Goal: Navigation & Orientation: Find specific page/section

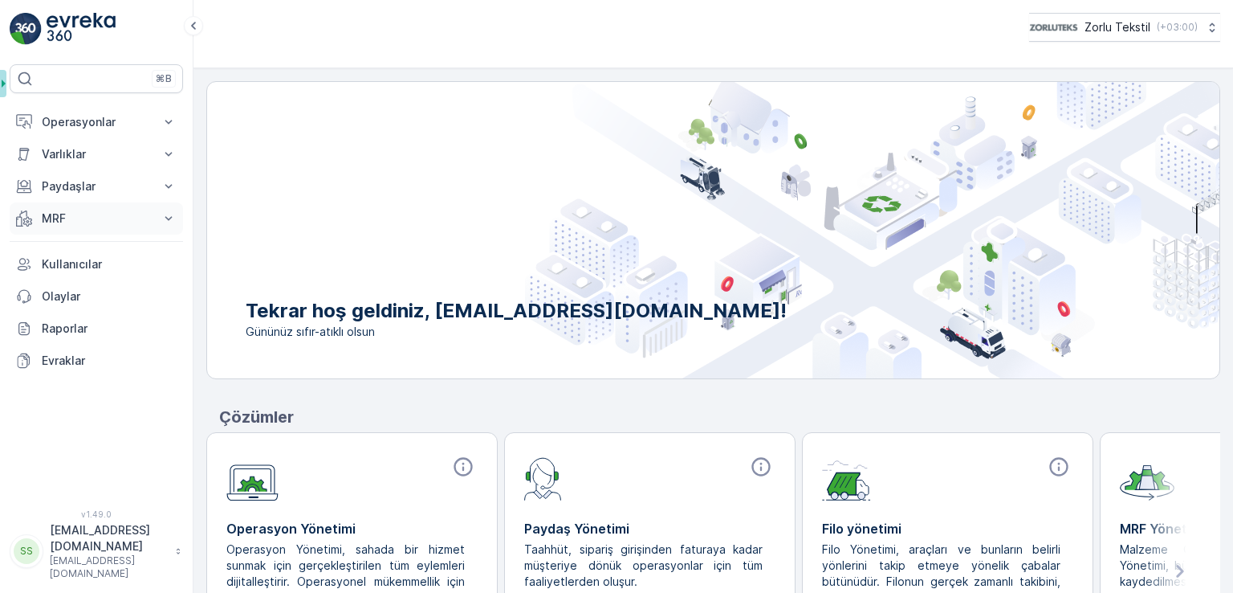
click at [99, 231] on button "MRF" at bounding box center [96, 218] width 173 height 32
click at [103, 251] on link "Insights" at bounding box center [109, 245] width 149 height 22
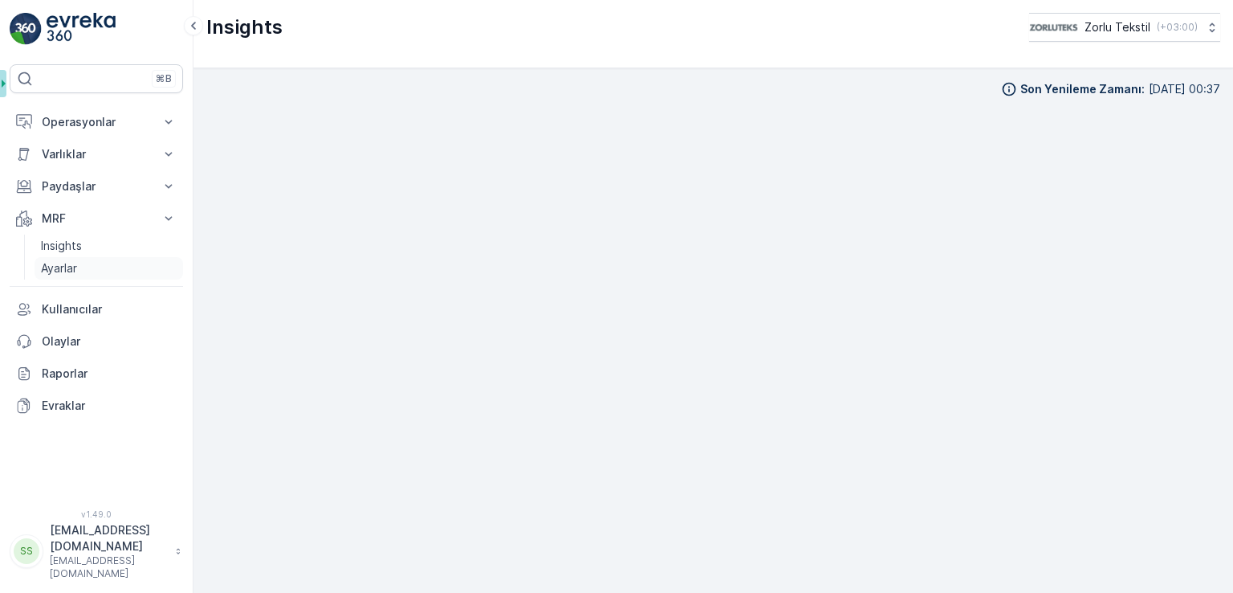
click at [59, 263] on p "Ayarlar" at bounding box center [59, 268] width 36 height 16
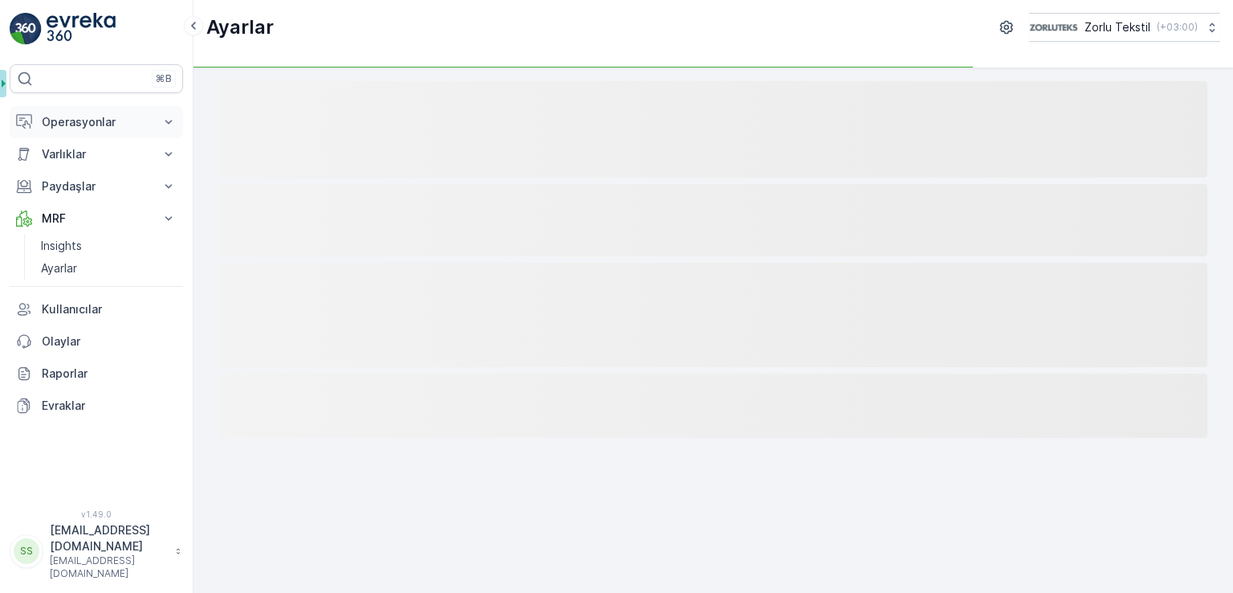
click at [94, 118] on p "Operasyonlar" at bounding box center [96, 122] width 109 height 16
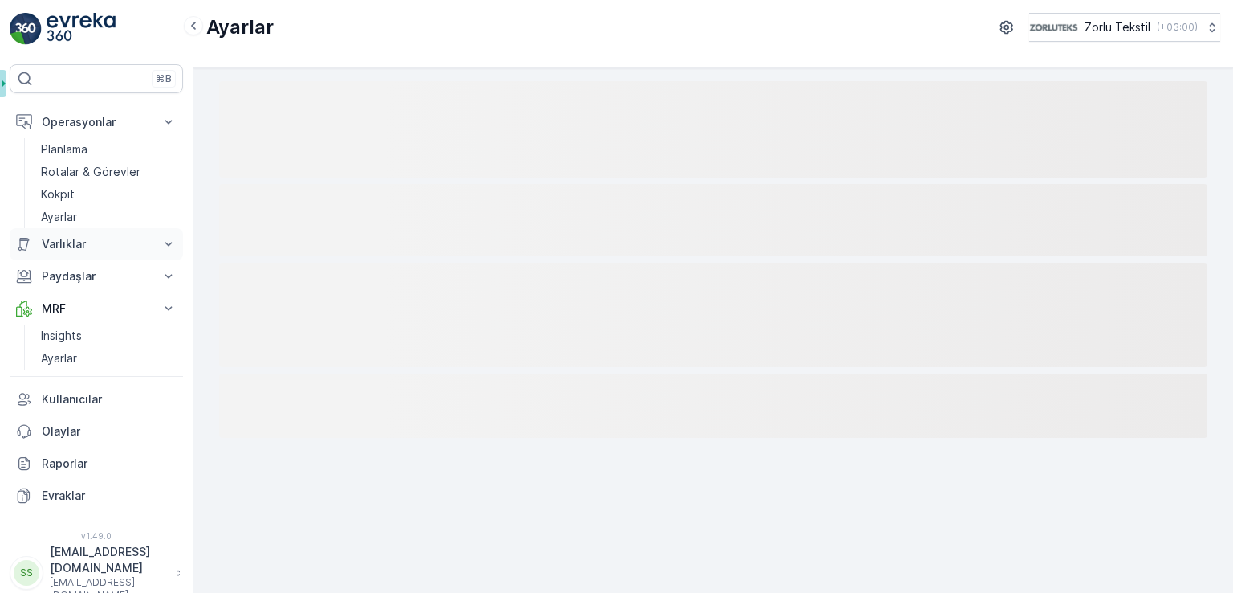
click at [79, 241] on p "Varlıklar" at bounding box center [96, 244] width 109 height 16
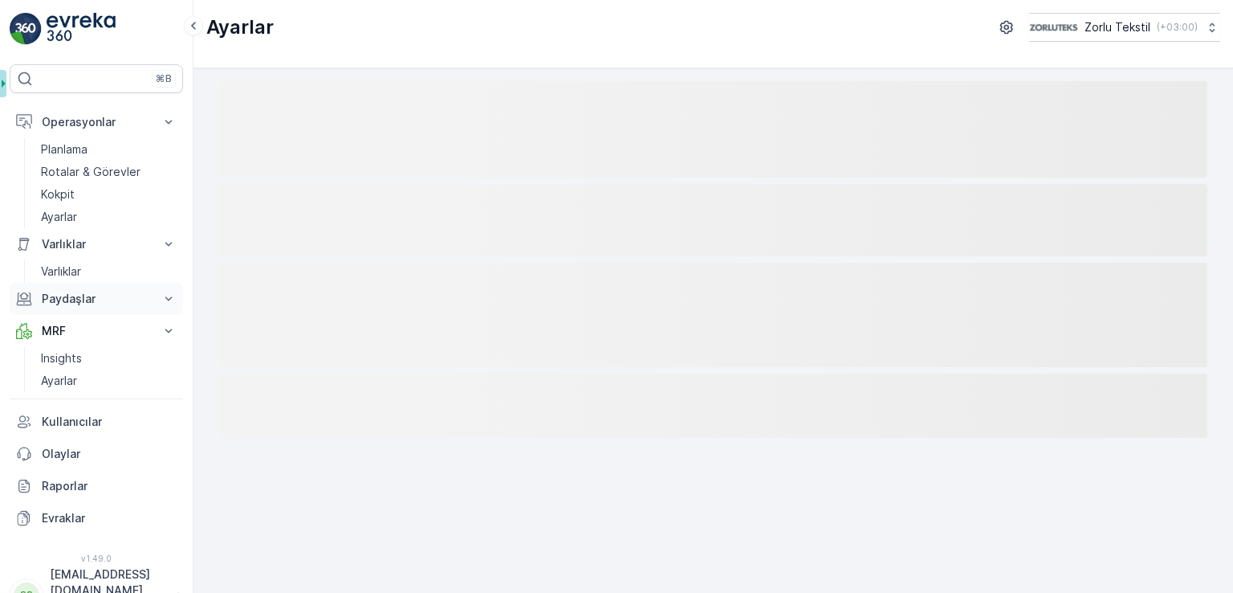
click at [79, 300] on p "Paydaşlar" at bounding box center [96, 299] width 109 height 16
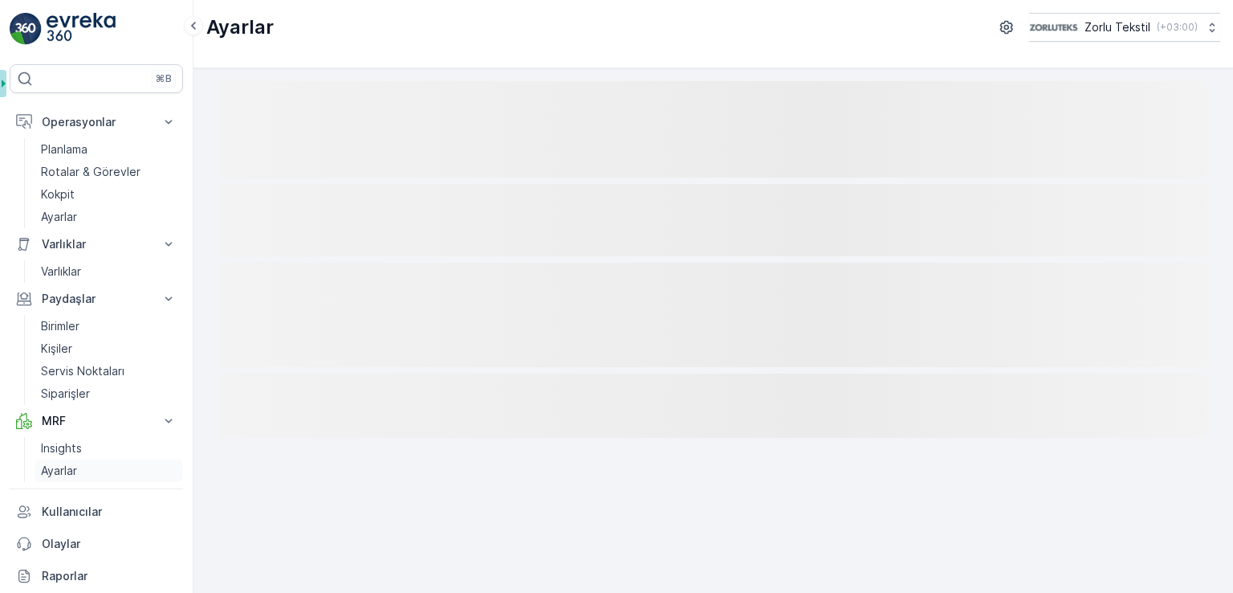
click at [83, 459] on link "Ayarlar" at bounding box center [109, 470] width 149 height 22
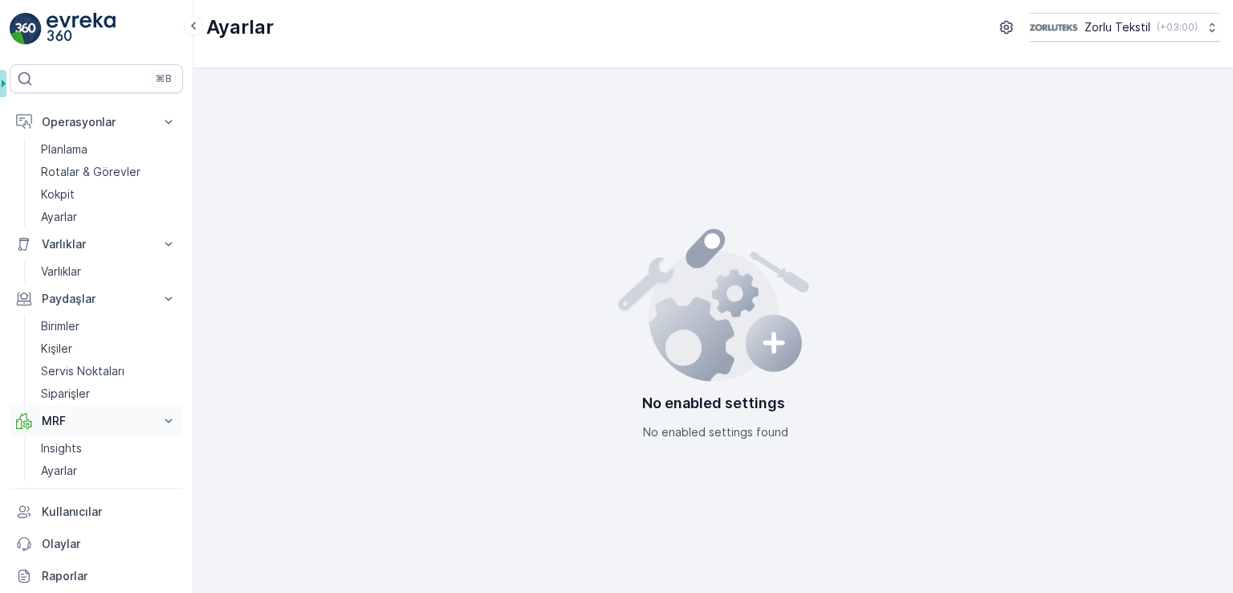
click at [80, 422] on p "MRF" at bounding box center [96, 421] width 109 height 16
click at [79, 422] on p "MRF" at bounding box center [96, 421] width 109 height 16
click at [77, 440] on p "Insights" at bounding box center [61, 448] width 41 height 16
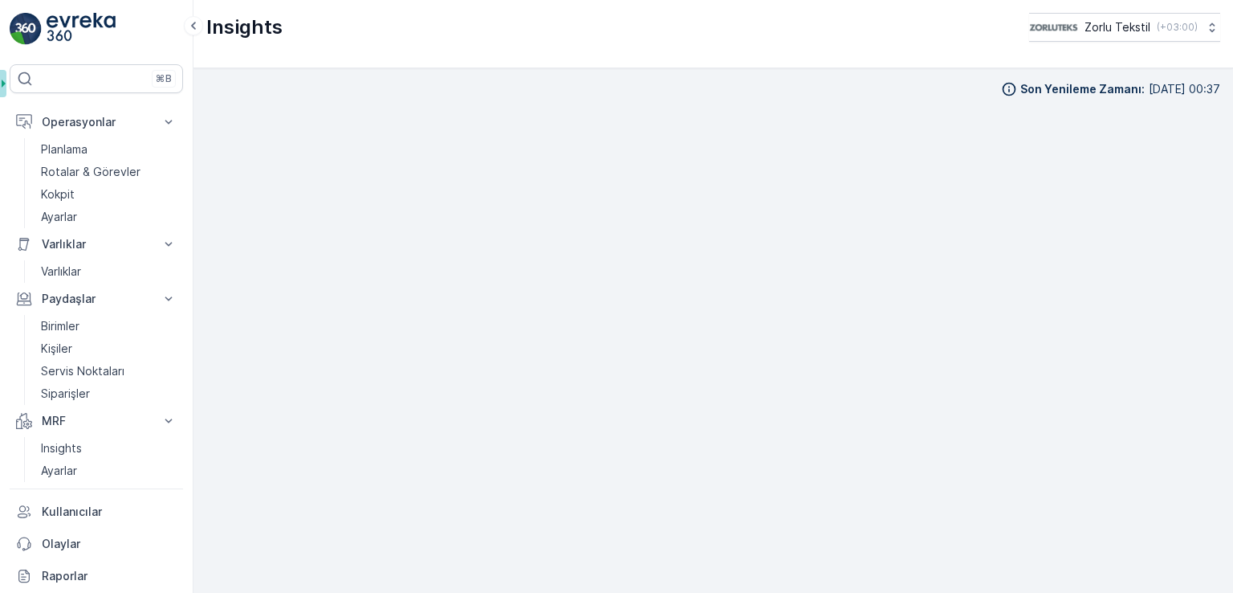
scroll to position [16, 0]
click at [87, 148] on p "Planlama" at bounding box center [64, 149] width 47 height 16
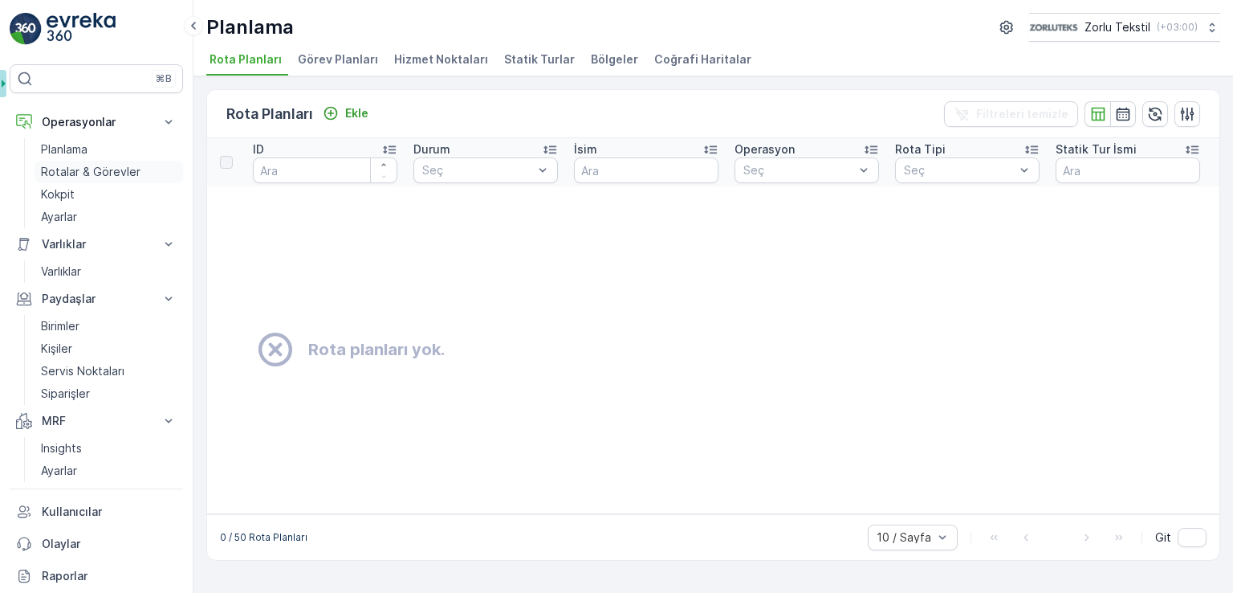
click at [87, 171] on p "Rotalar & Görevler" at bounding box center [91, 172] width 100 height 16
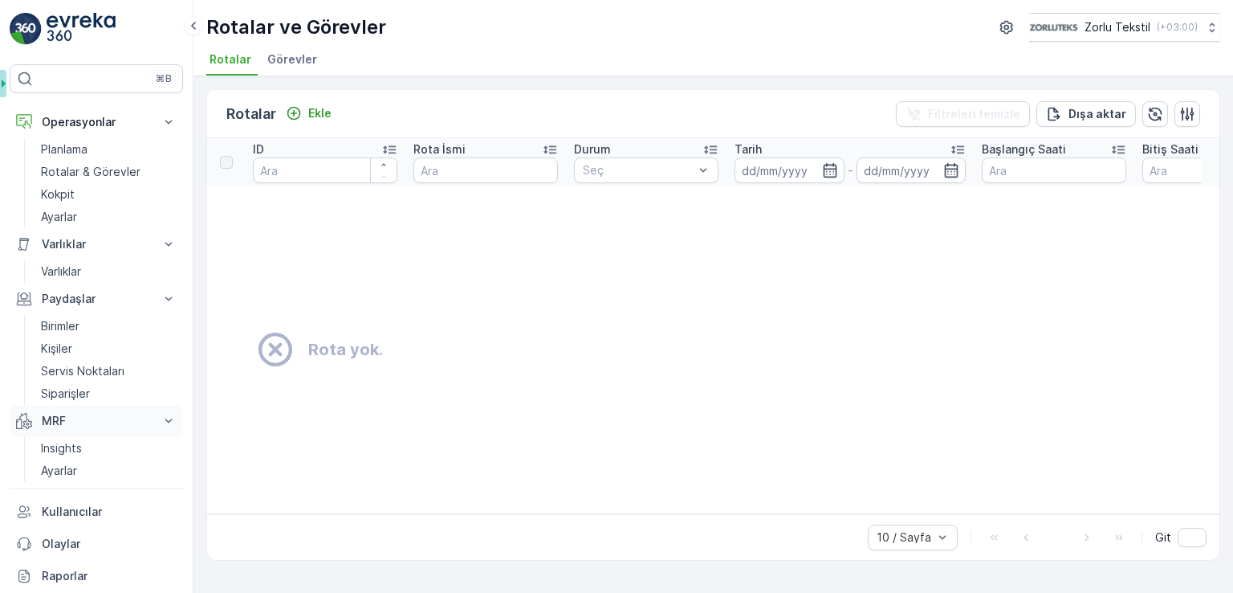
click at [97, 413] on p "MRF" at bounding box center [96, 421] width 109 height 16
click at [100, 413] on p "MRF" at bounding box center [96, 421] width 109 height 16
click at [90, 448] on link "Insights" at bounding box center [109, 448] width 149 height 22
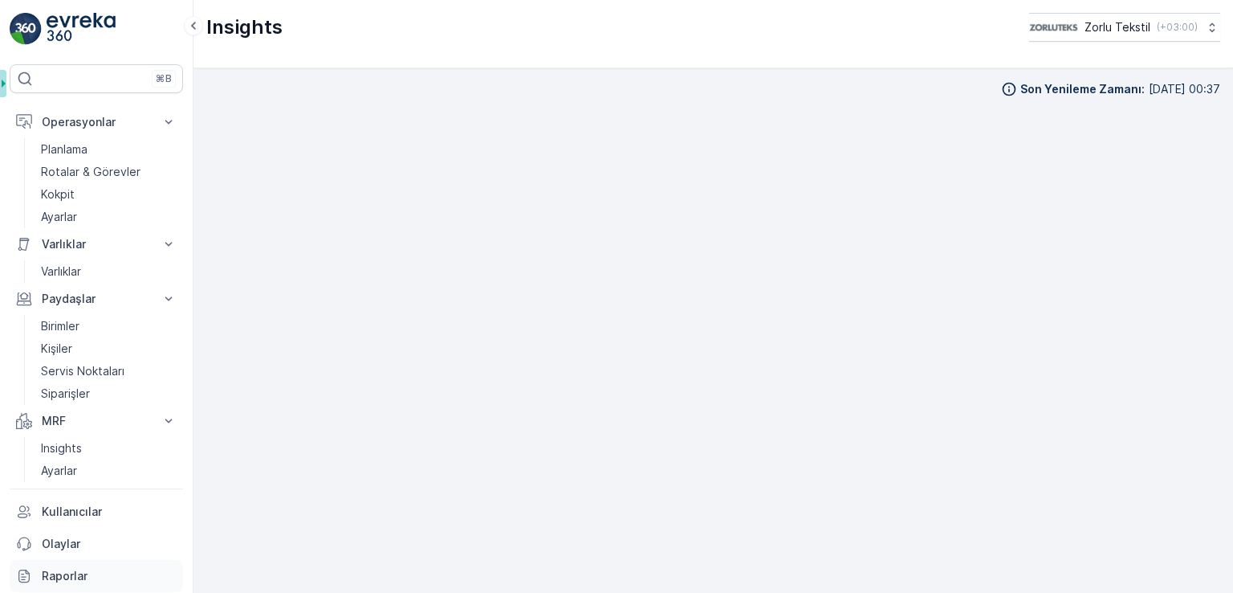
scroll to position [109, 0]
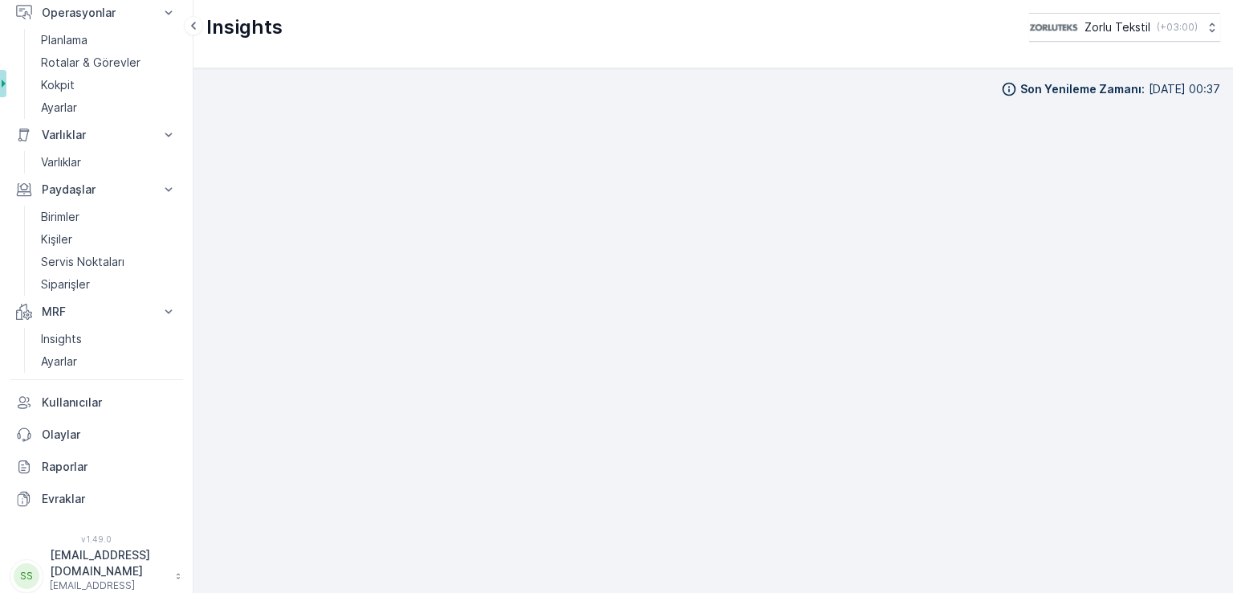
click at [84, 552] on p "[EMAIL_ADDRESS][DOMAIN_NAME]" at bounding box center [108, 563] width 117 height 32
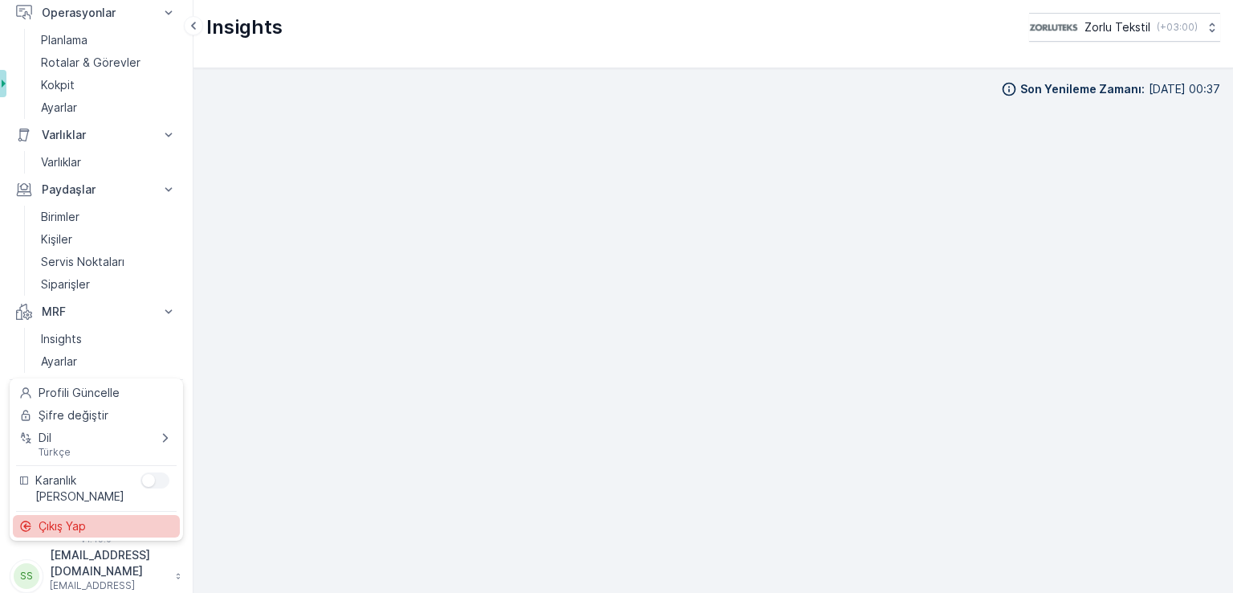
click at [90, 528] on div "Çıkış Yap" at bounding box center [96, 526] width 167 height 22
